Goal: Navigation & Orientation: Find specific page/section

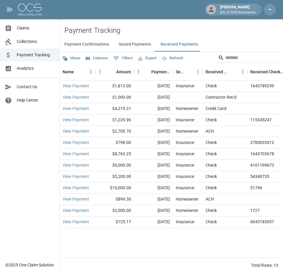
click at [130, 45] on button "Issued Payments" at bounding box center [135, 44] width 42 height 14
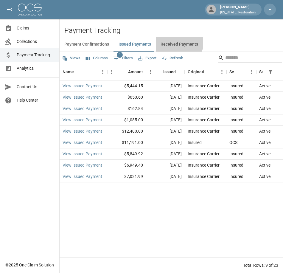
click at [177, 41] on button "Received Payments" at bounding box center [179, 44] width 47 height 14
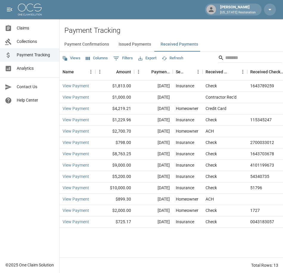
click at [73, 44] on button "Payment Confirmations" at bounding box center [87, 44] width 54 height 14
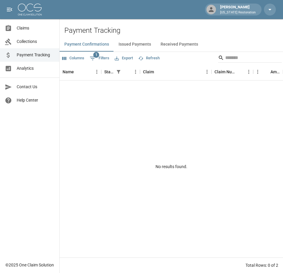
click at [26, 28] on span "Claims" at bounding box center [36, 28] width 38 height 6
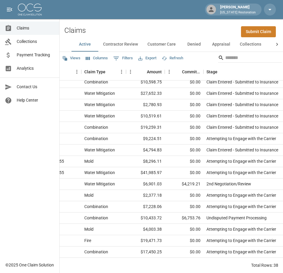
scroll to position [0, 112]
